Goal: Information Seeking & Learning: Learn about a topic

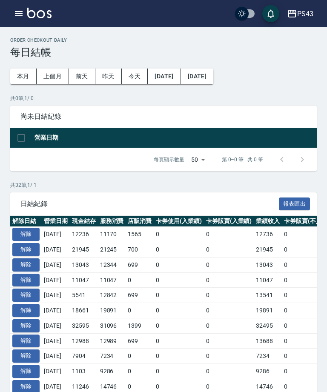
click at [17, 14] on icon "button" at bounding box center [19, 13] width 8 height 5
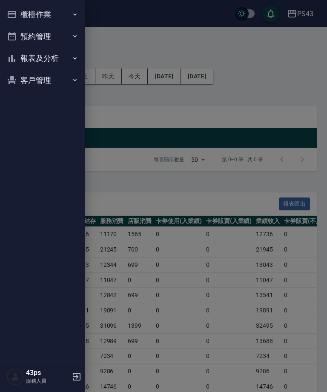
click at [53, 15] on button "櫃檯作業" at bounding box center [42, 14] width 78 height 22
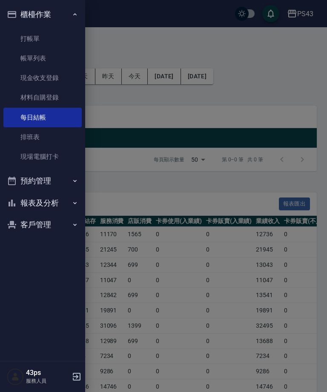
click at [57, 80] on link "現金收支登錄" at bounding box center [42, 78] width 78 height 20
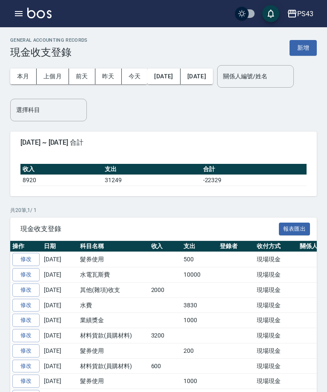
click at [22, 11] on icon "button" at bounding box center [19, 14] width 10 height 10
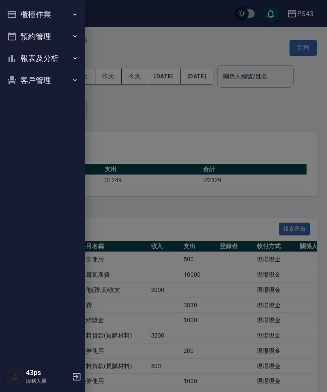
click at [24, 14] on button "櫃檯作業" at bounding box center [42, 14] width 78 height 22
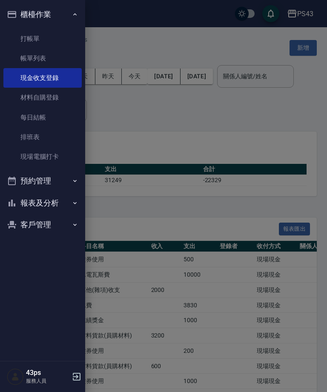
click at [59, 117] on link "每日結帳" at bounding box center [42, 118] width 78 height 20
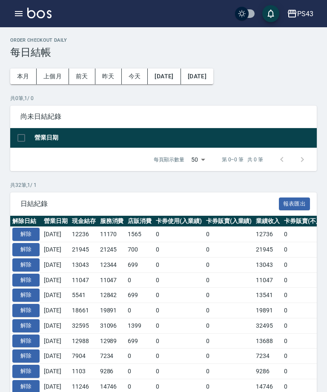
click at [18, 9] on icon "button" at bounding box center [19, 14] width 10 height 10
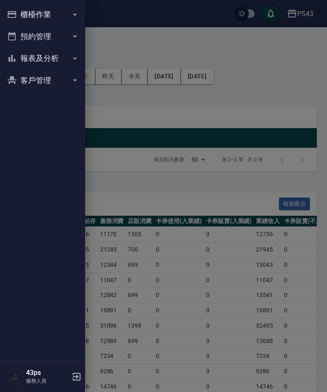
click at [58, 59] on button "報表及分析" at bounding box center [42, 58] width 78 height 22
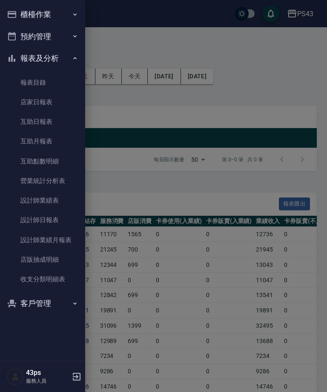
click at [57, 105] on link "店家日報表" at bounding box center [42, 102] width 78 height 20
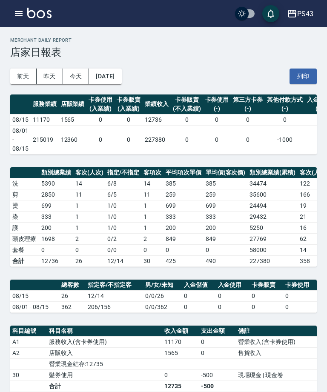
click at [56, 181] on td "5390" at bounding box center [56, 183] width 34 height 11
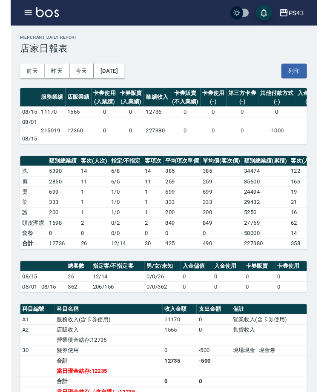
scroll to position [28, 0]
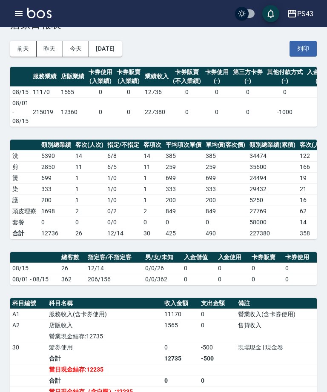
click at [14, 15] on icon "button" at bounding box center [19, 14] width 10 height 10
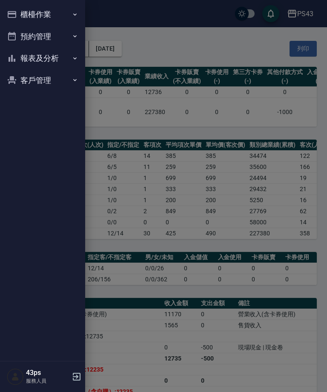
click at [31, 60] on button "報表及分析" at bounding box center [42, 58] width 78 height 22
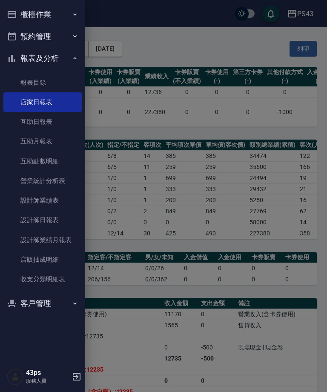
click at [20, 220] on link "設計師日報表" at bounding box center [42, 220] width 78 height 20
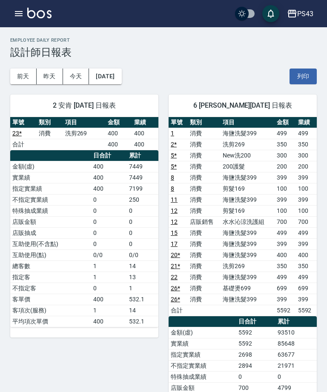
click at [9, 161] on div "2 安肯 [DATE] 日報表 單號 類別 項目 金額 業績 23 * 消費 洗剪269 400 400 合計 400 400 日合計 累計 金額(虛) 40…" at bounding box center [79, 299] width 158 height 430
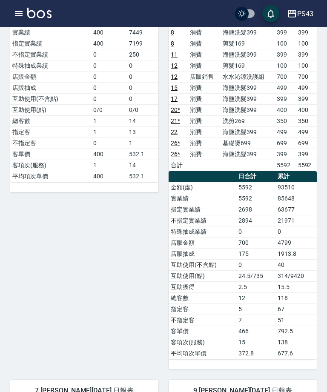
scroll to position [127, 0]
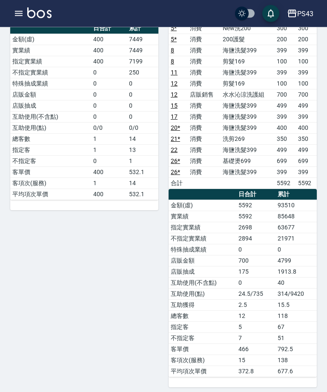
click at [20, 17] on icon "button" at bounding box center [19, 14] width 10 height 10
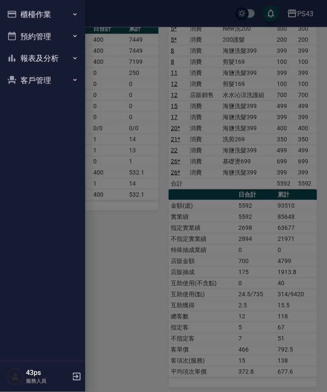
scroll to position [127, 0]
click at [25, 13] on button "櫃檯作業" at bounding box center [42, 14] width 78 height 22
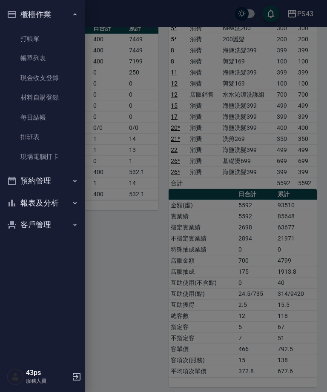
click at [54, 198] on button "報表及分析" at bounding box center [42, 203] width 78 height 22
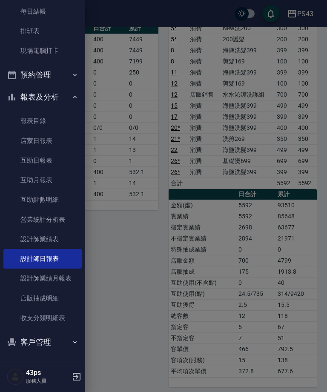
scroll to position [105, 0]
click at [47, 313] on link "收支分類明細表" at bounding box center [42, 318] width 78 height 20
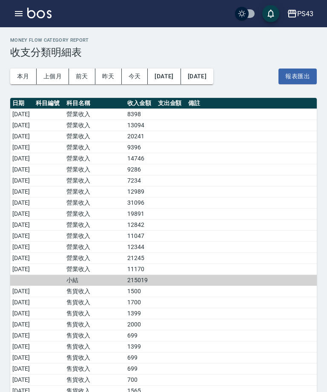
click at [27, 12] on button "button" at bounding box center [18, 13] width 17 height 17
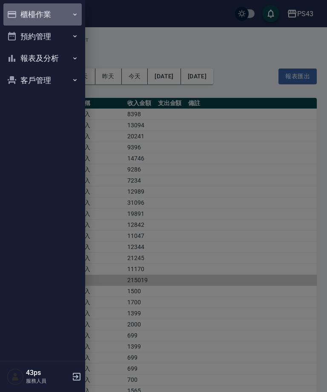
click at [66, 12] on button "櫃檯作業" at bounding box center [42, 14] width 78 height 22
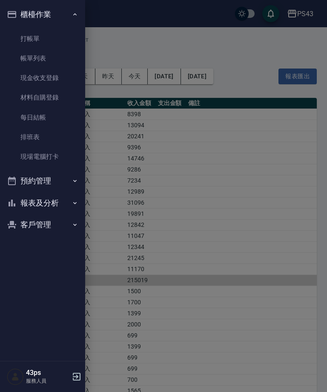
click at [56, 199] on button "報表及分析" at bounding box center [42, 203] width 78 height 22
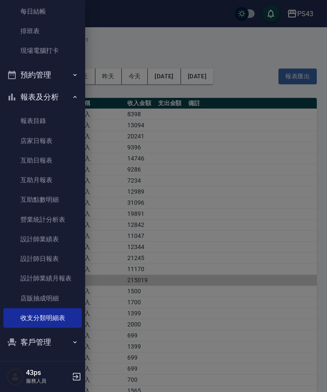
scroll to position [105, 0]
click at [53, 294] on link "店販抽成明細" at bounding box center [42, 299] width 78 height 20
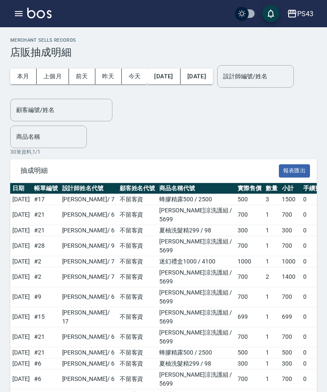
click at [221, 84] on input "設計師編號/姓名" at bounding box center [255, 76] width 69 height 15
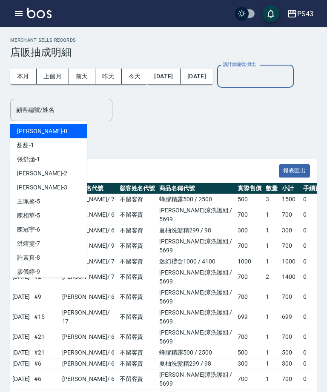
click at [221, 84] on input "設計師編號/姓名" at bounding box center [255, 76] width 69 height 15
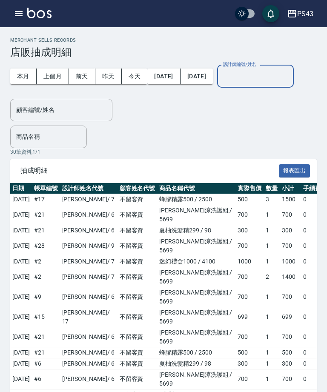
click at [221, 84] on input "設計師編號/姓名" at bounding box center [255, 76] width 69 height 15
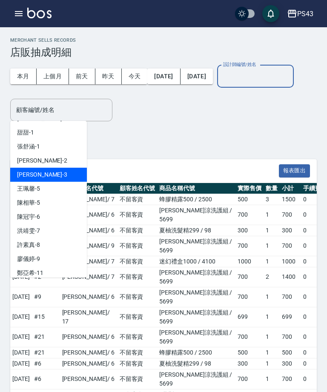
scroll to position [15, 0]
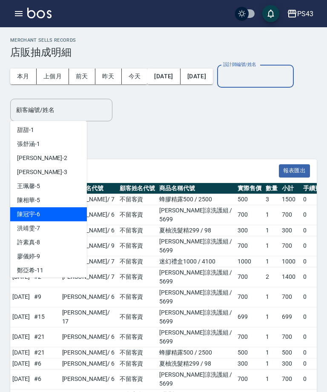
click at [49, 208] on div "[PERSON_NAME]-6" at bounding box center [48, 214] width 77 height 14
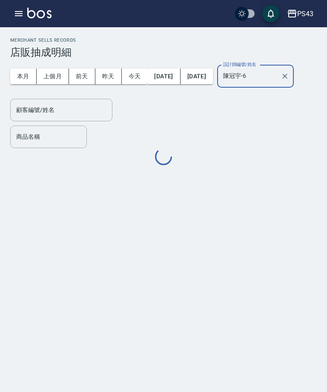
type input "陳冠宇-6"
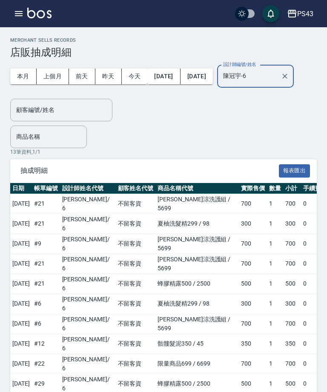
scroll to position [27, 0]
